Goal: Information Seeking & Learning: Compare options

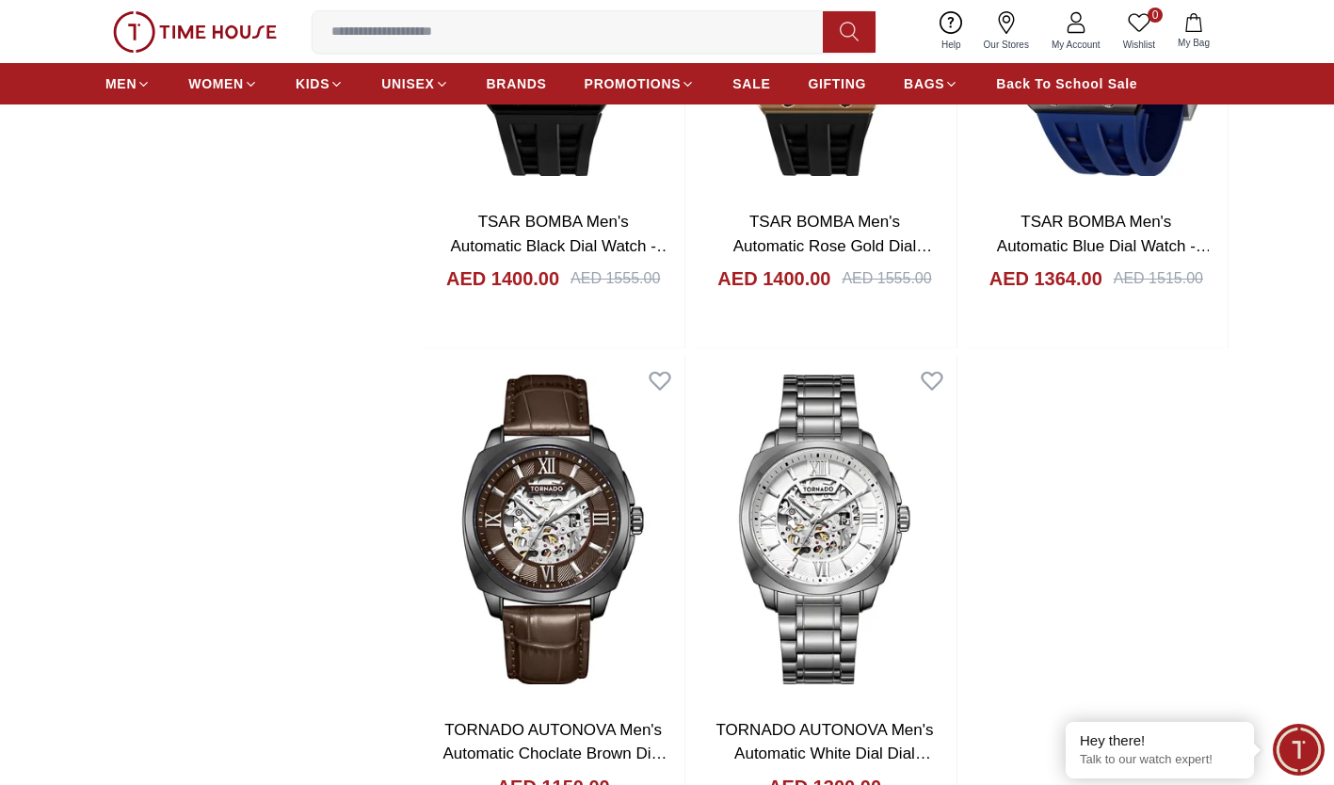
scroll to position [3296, 0]
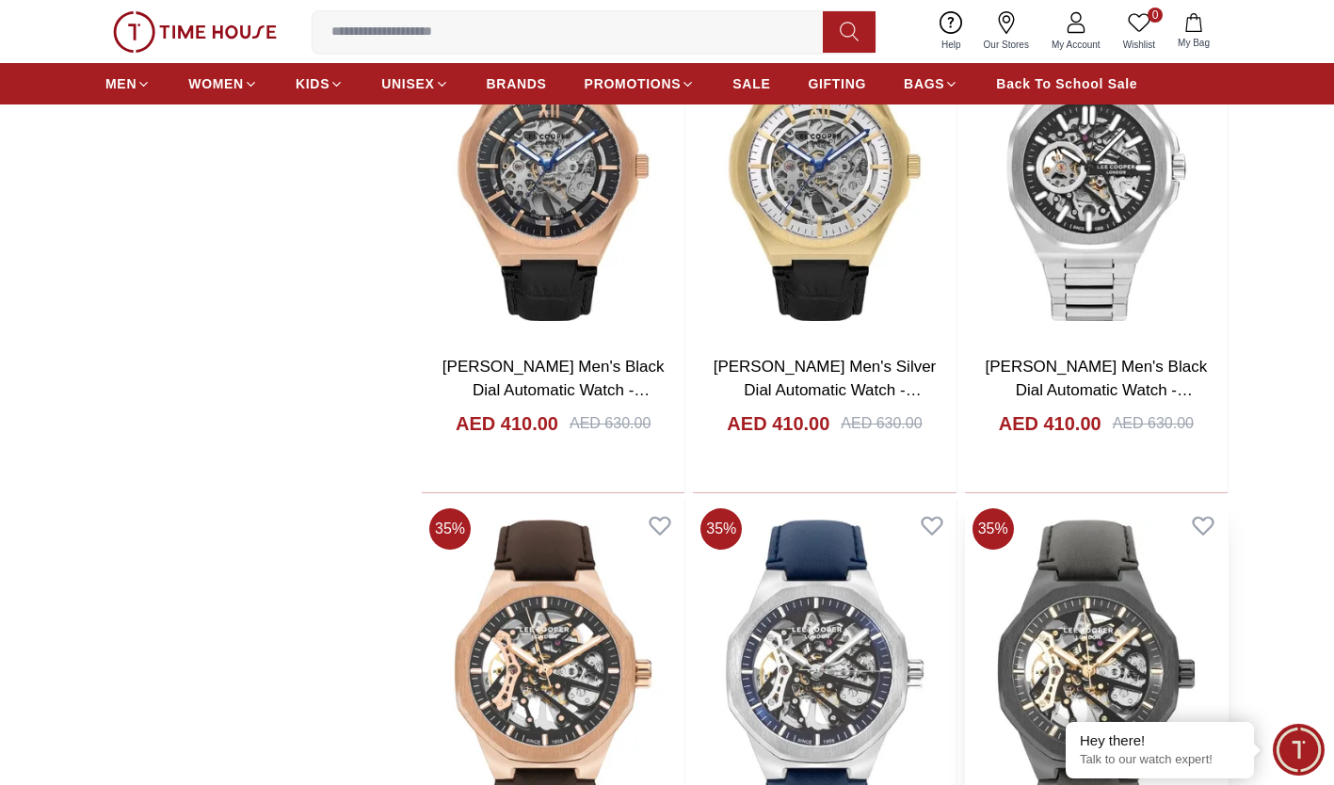
scroll to position [2260, 0]
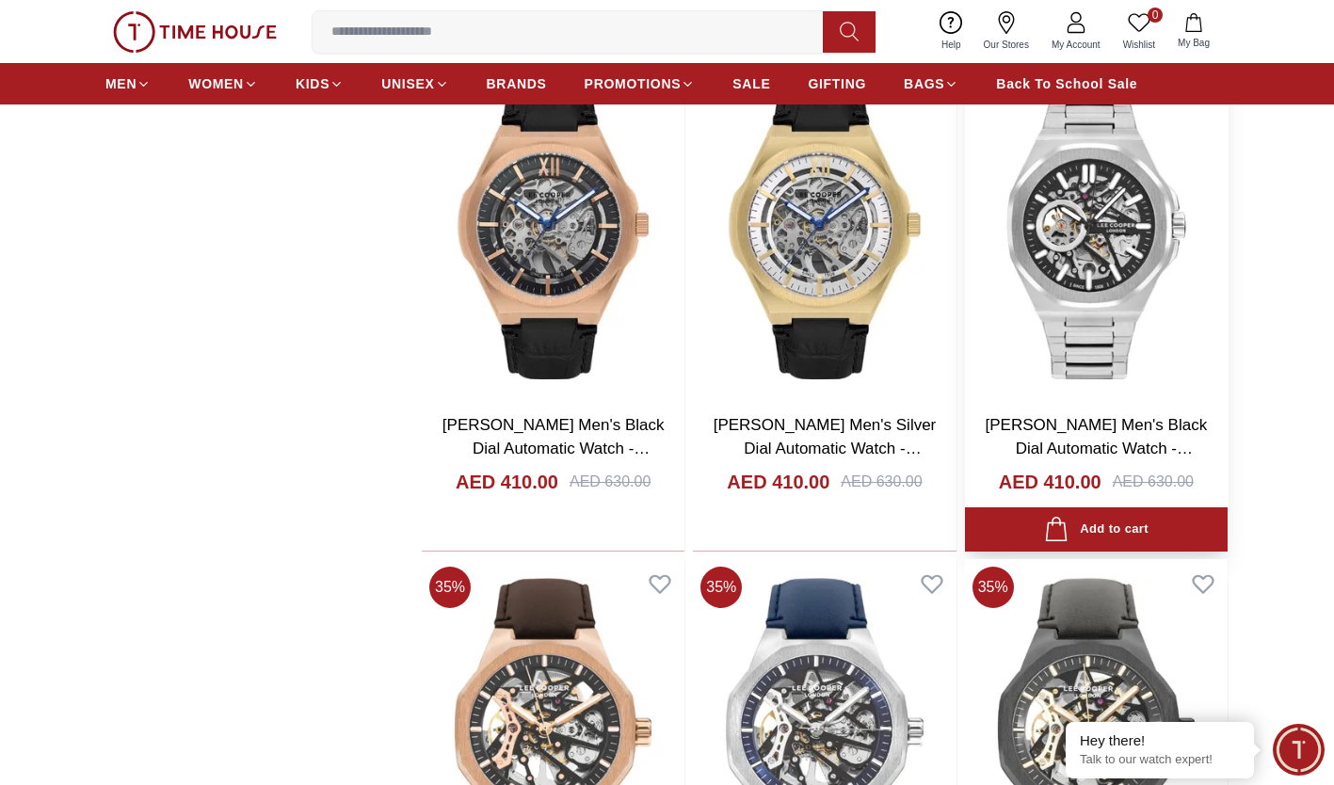
click at [1100, 199] on img at bounding box center [1096, 225] width 263 height 348
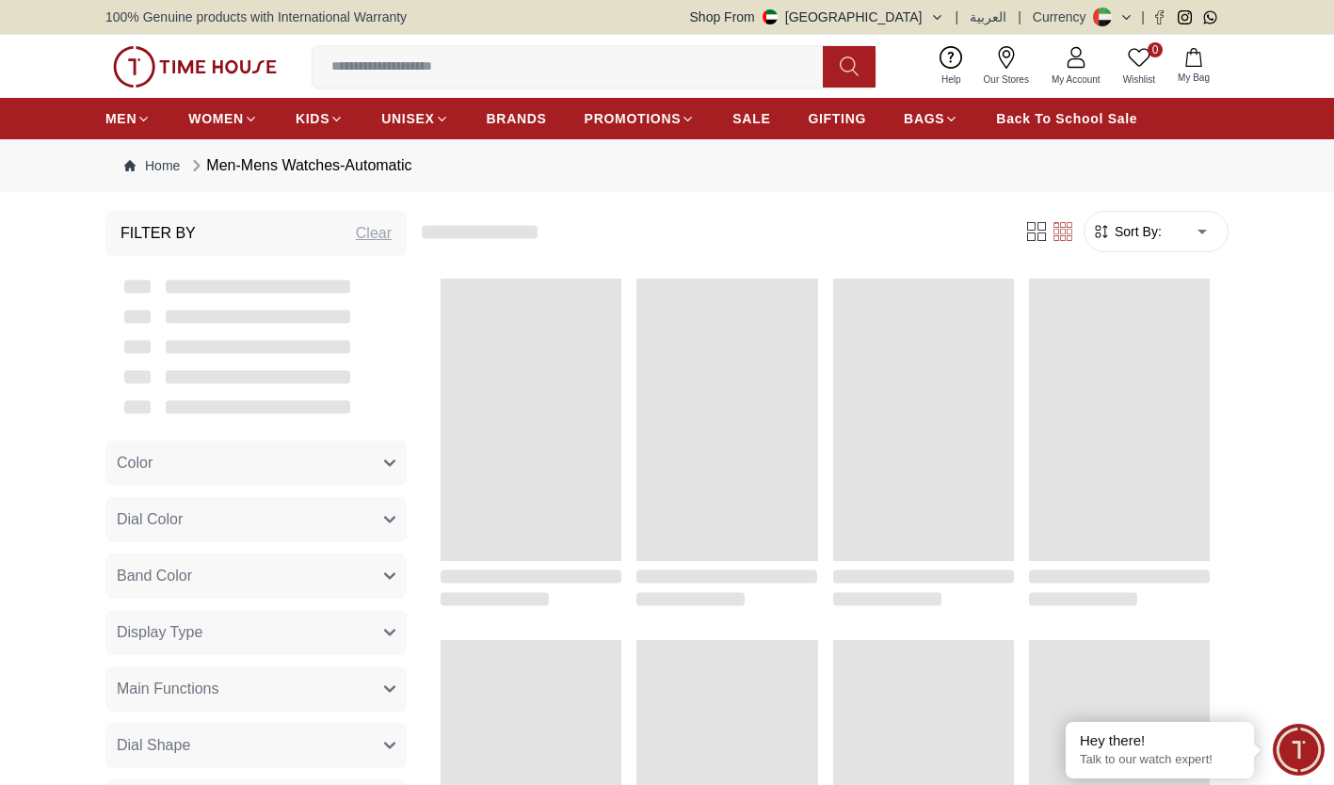
scroll to position [1664, 0]
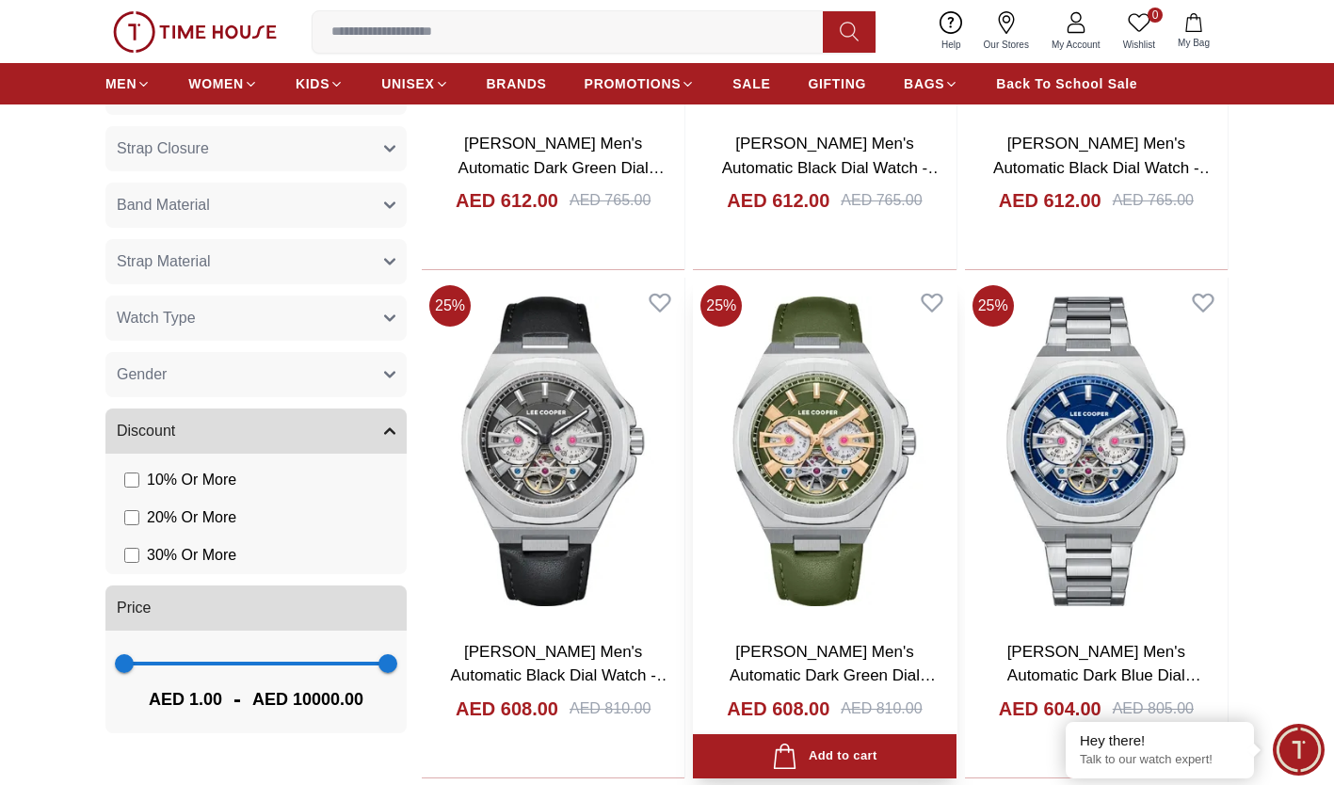
scroll to position [995, 0]
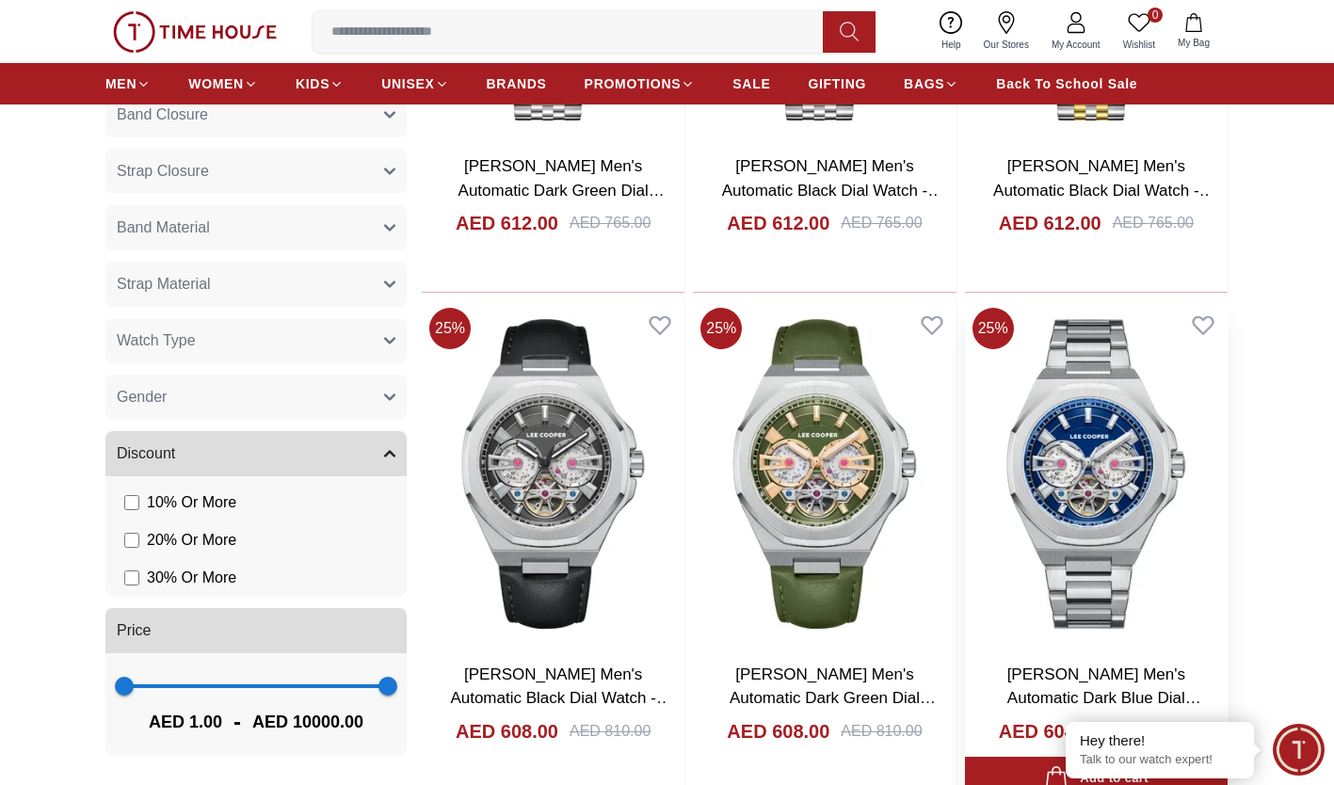
click at [1133, 464] on img at bounding box center [1096, 474] width 263 height 348
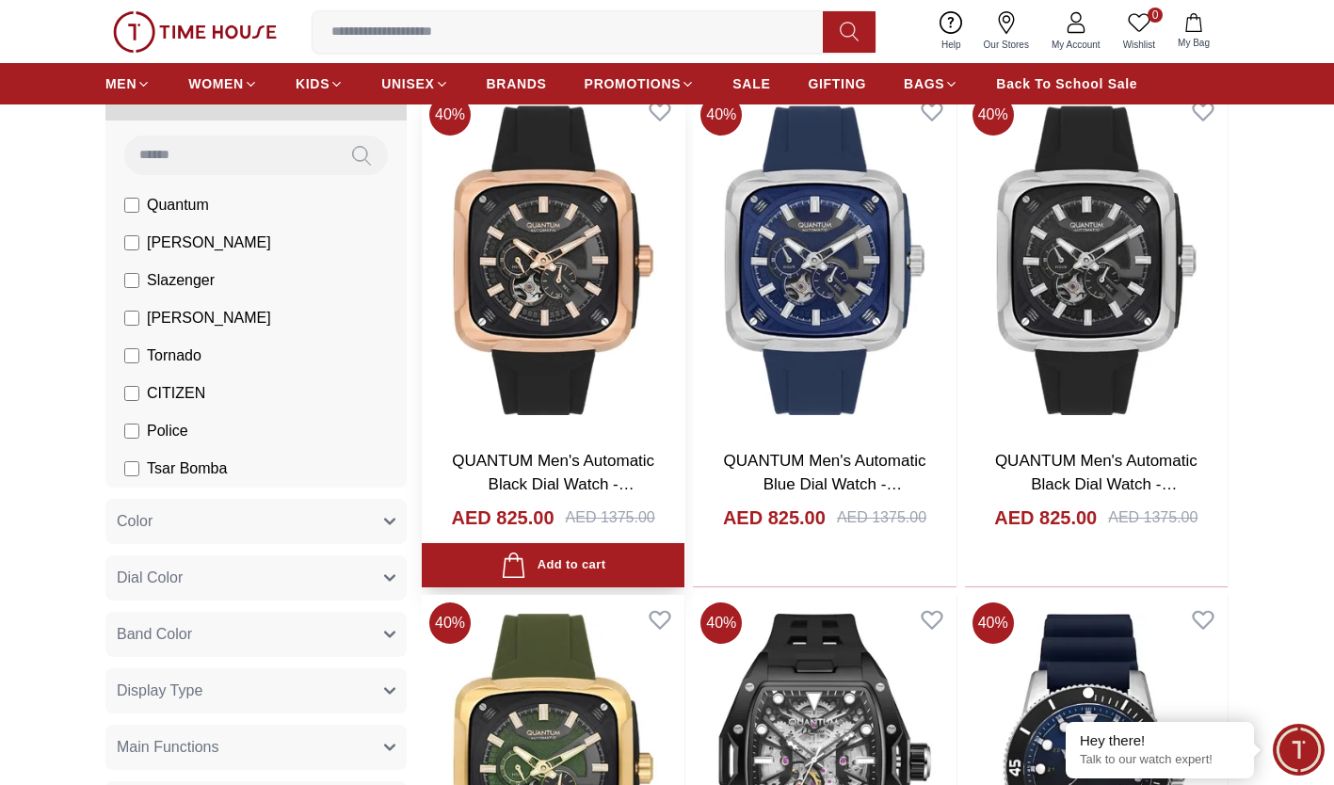
scroll to position [188, 0]
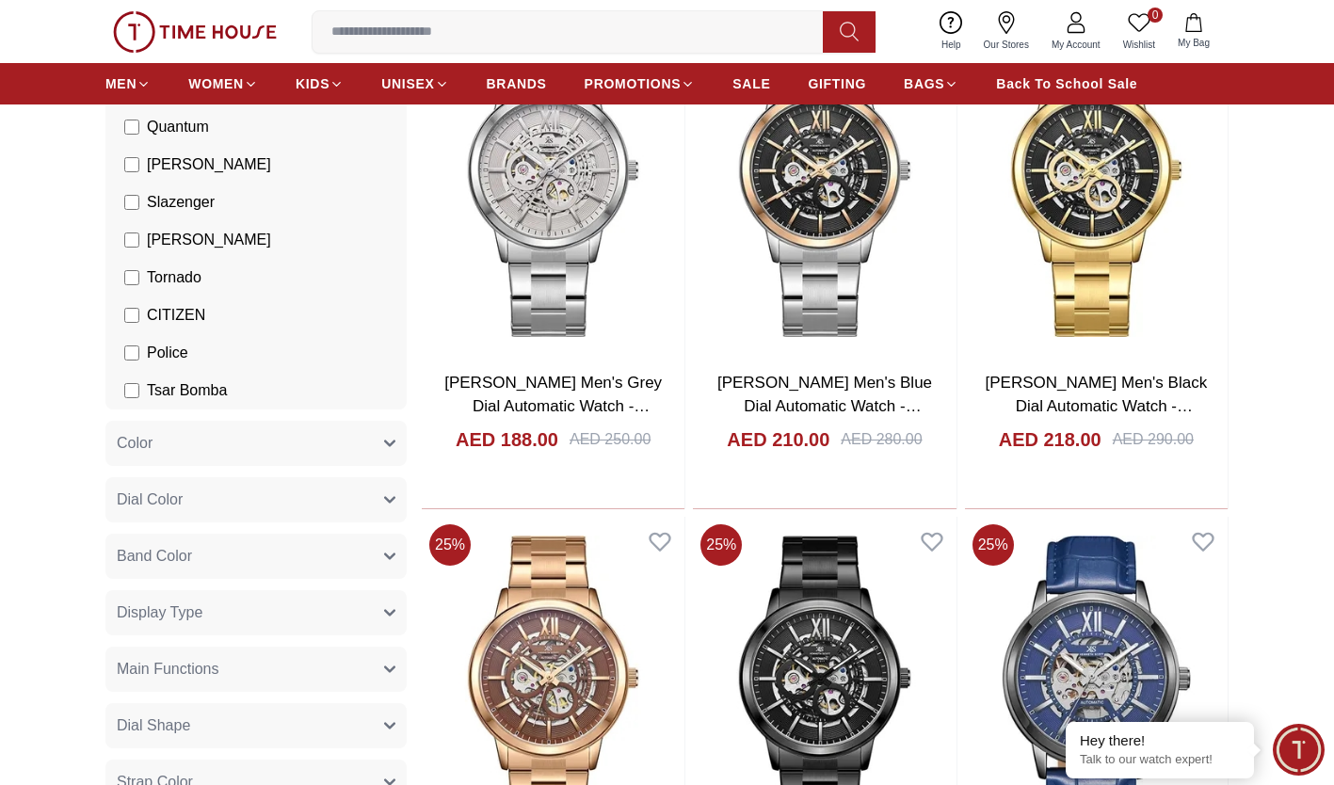
scroll to position [188, 0]
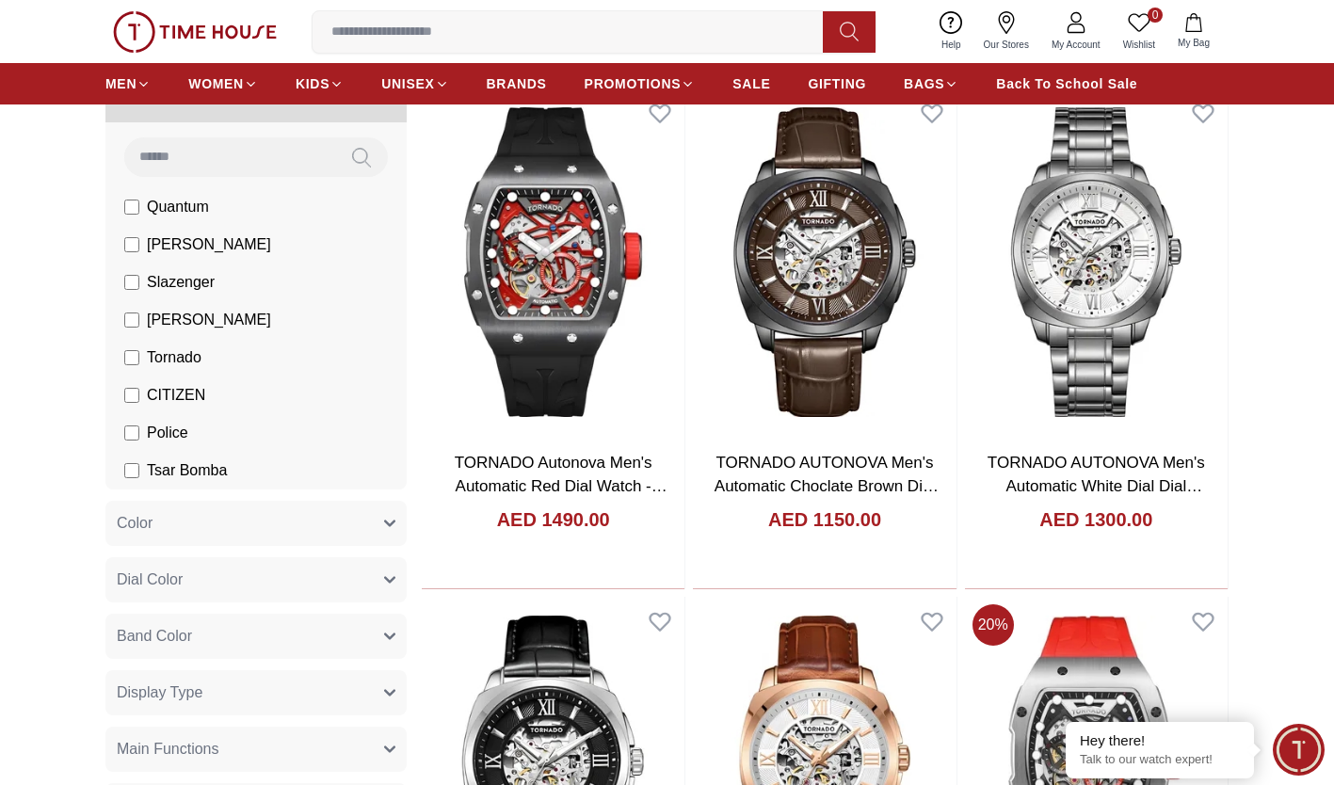
scroll to position [188, 0]
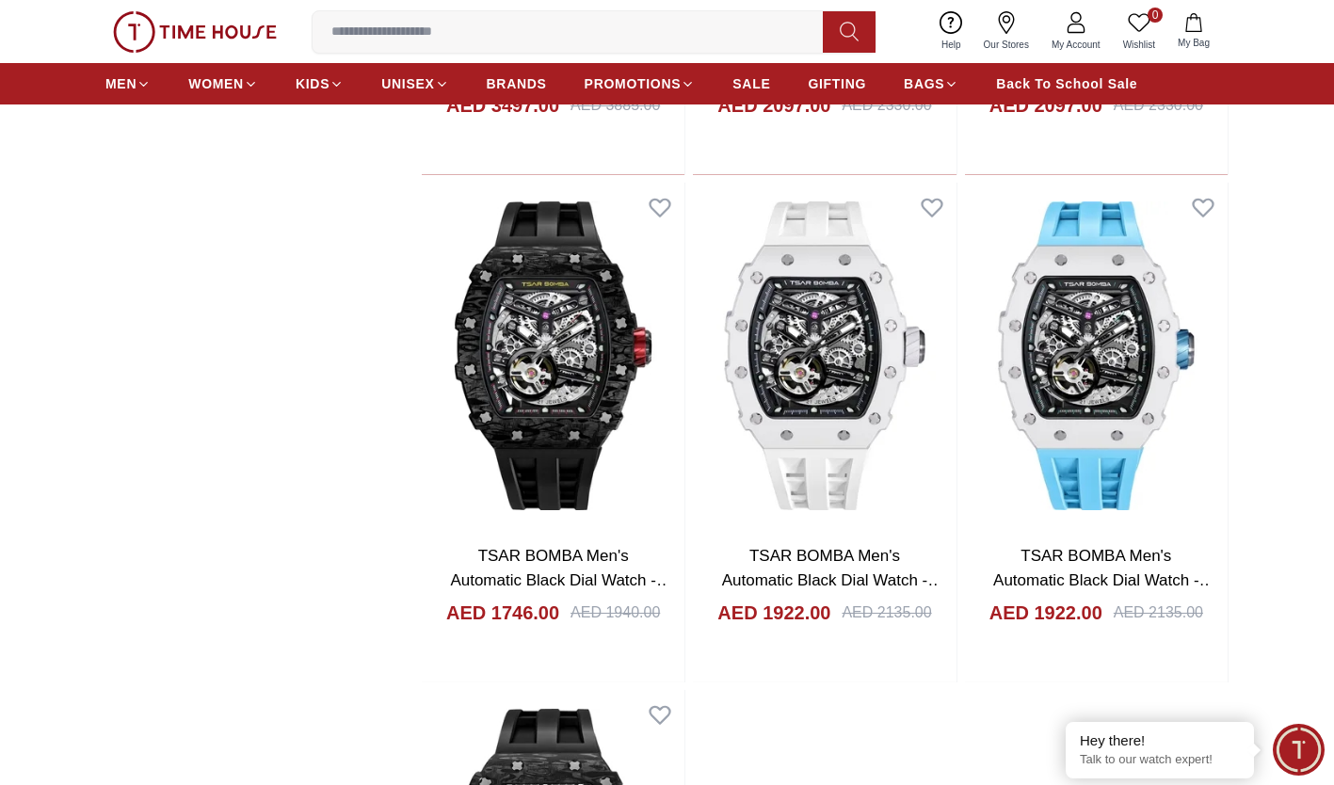
scroll to position [3108, 0]
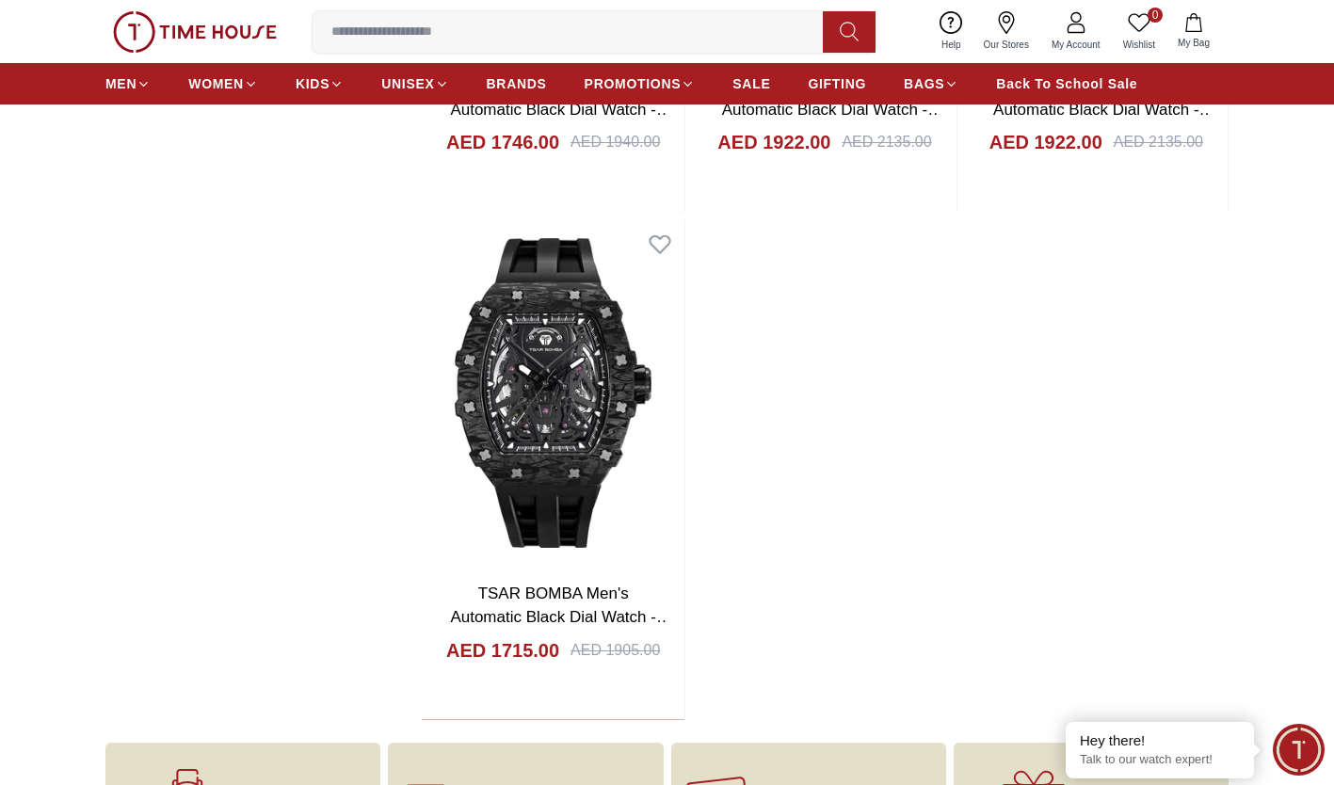
scroll to position [188, 0]
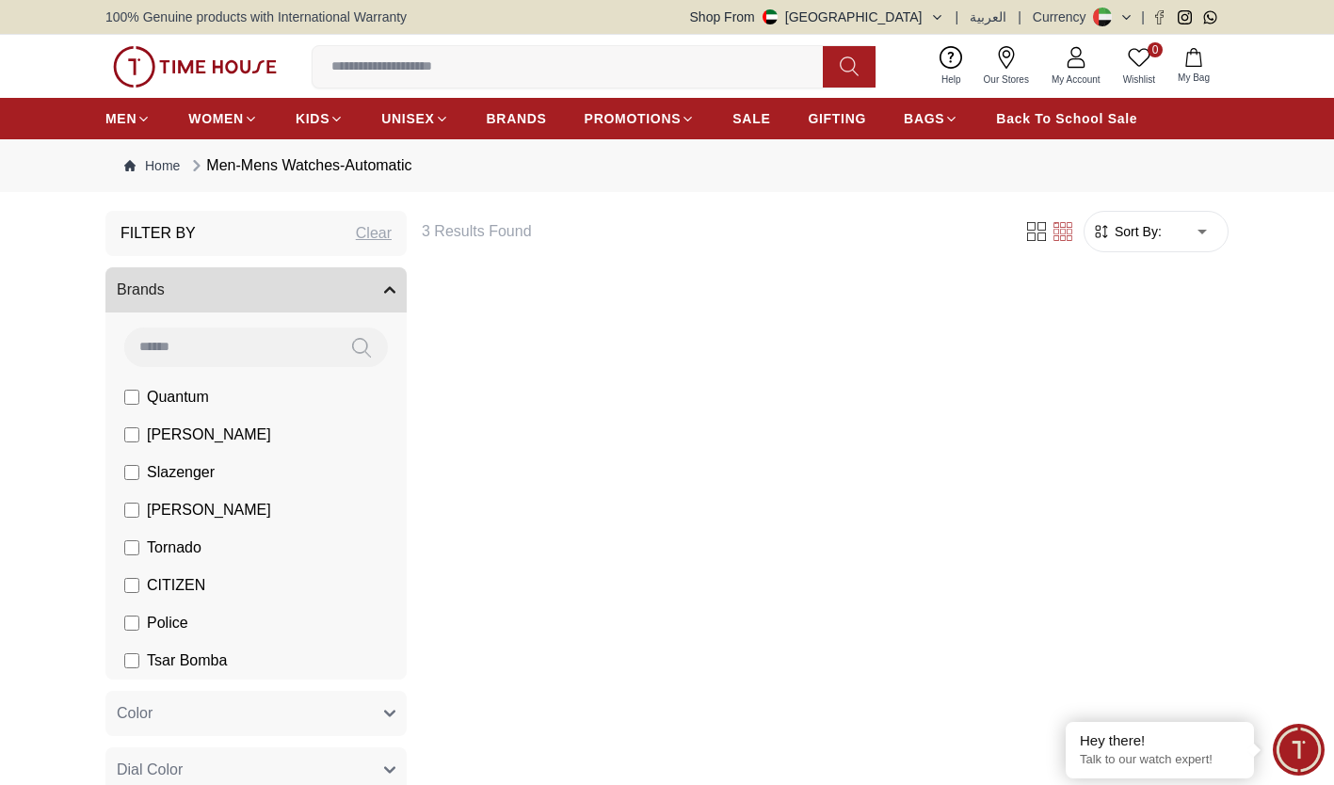
scroll to position [188, 0]
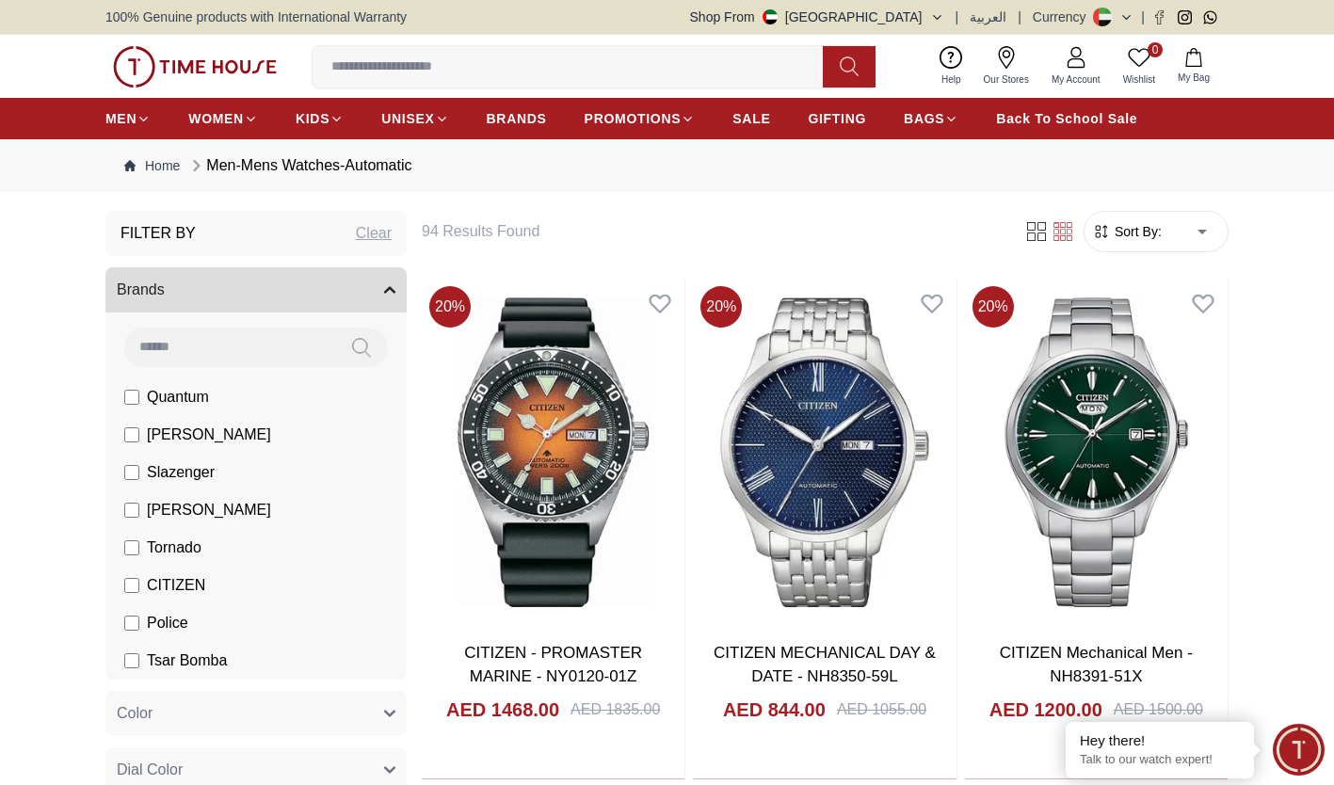
scroll to position [283, 0]
